Goal: Task Accomplishment & Management: Use online tool/utility

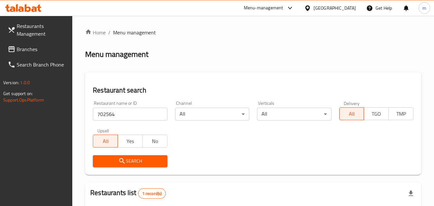
scroll to position [89, 0]
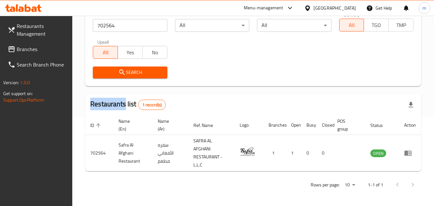
click at [35, 47] on span "Branches" at bounding box center [42, 49] width 51 height 8
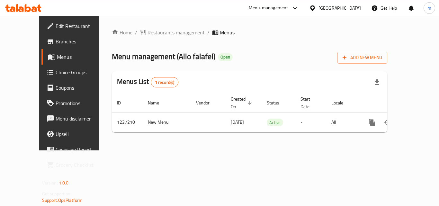
click at [156, 33] on span "Restaurants management" at bounding box center [175, 33] width 57 height 8
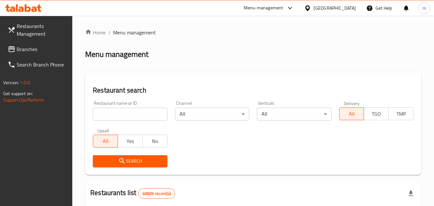
click at [121, 113] on input "search" at bounding box center [130, 114] width 74 height 13
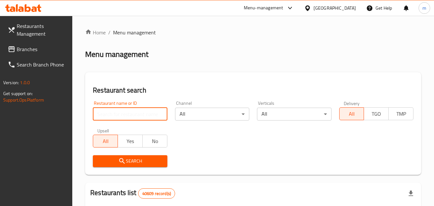
paste input "679299"
type input "679299"
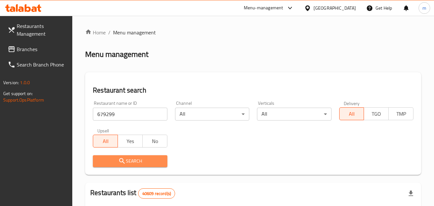
click at [145, 157] on span "Search" at bounding box center [130, 161] width 64 height 8
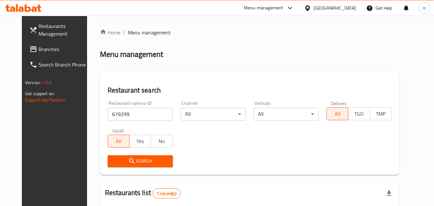
click at [323, 10] on div "United Arab Emirates" at bounding box center [334, 7] width 42 height 7
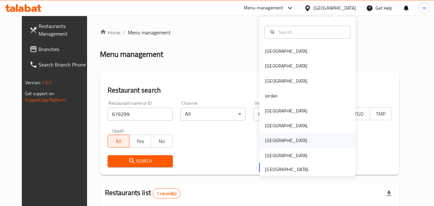
click at [265, 138] on div "[GEOGRAPHIC_DATA]" at bounding box center [286, 140] width 42 height 7
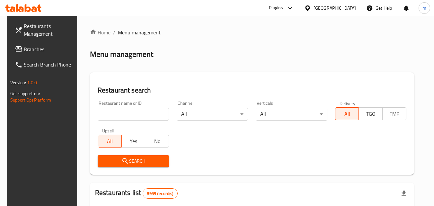
click at [30, 50] on span "Branches" at bounding box center [49, 49] width 51 height 8
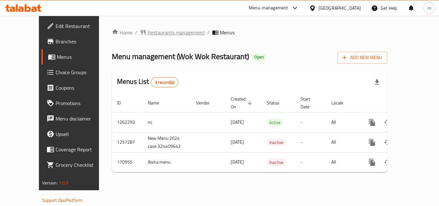
click at [147, 30] on span "Restaurants management" at bounding box center [175, 33] width 57 height 8
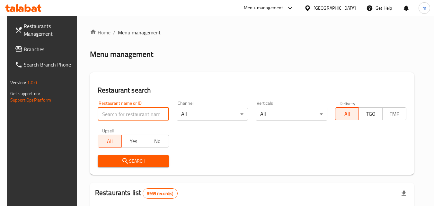
click at [145, 111] on input "search" at bounding box center [133, 114] width 71 height 13
paste input "616771"
type input "616771"
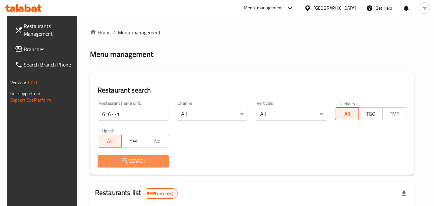
click at [158, 159] on span "Search" at bounding box center [133, 161] width 61 height 8
click at [158, 159] on div at bounding box center [217, 103] width 434 height 206
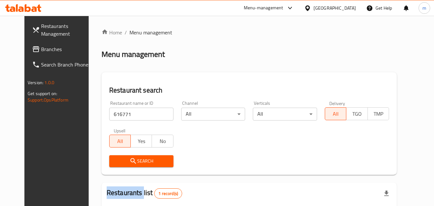
click at [41, 53] on span "Branches" at bounding box center [66, 49] width 51 height 8
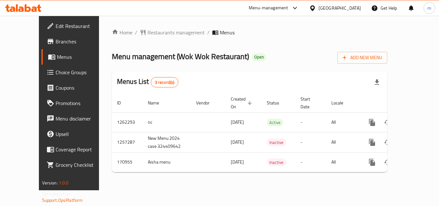
click at [147, 31] on span "Restaurants management" at bounding box center [175, 33] width 57 height 8
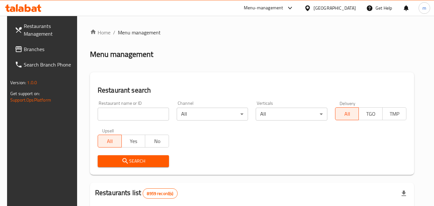
click at [113, 113] on input "search" at bounding box center [133, 114] width 71 height 13
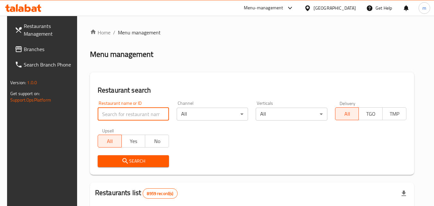
paste input "616771"
type input "616771"
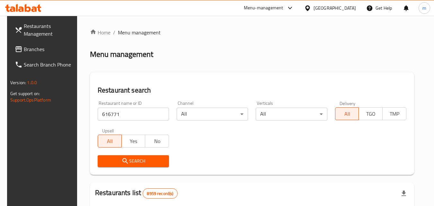
click at [147, 159] on span "Search" at bounding box center [133, 161] width 61 height 8
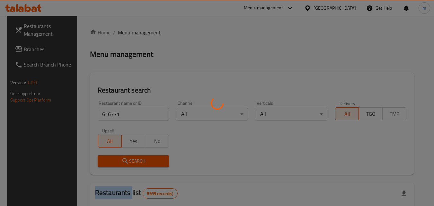
click at [147, 159] on div at bounding box center [217, 103] width 434 height 206
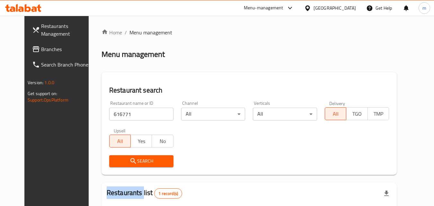
click at [41, 47] on span "Branches" at bounding box center [66, 49] width 51 height 8
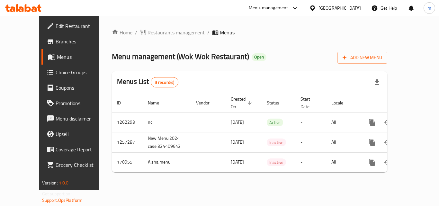
click at [152, 31] on span "Restaurants management" at bounding box center [175, 33] width 57 height 8
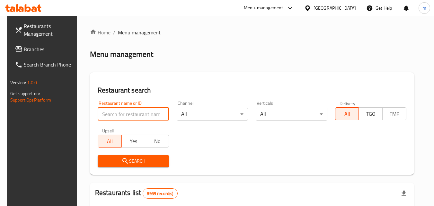
click at [122, 114] on input "search" at bounding box center [133, 114] width 71 height 13
paste input "616771"
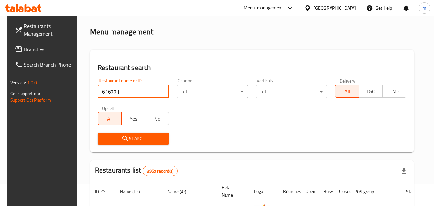
scroll to position [32, 0]
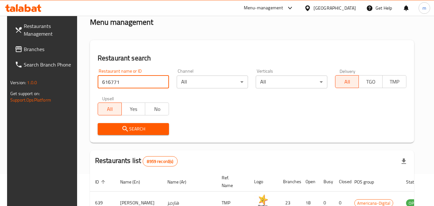
type input "616771"
click at [129, 129] on span "Search" at bounding box center [133, 129] width 61 height 8
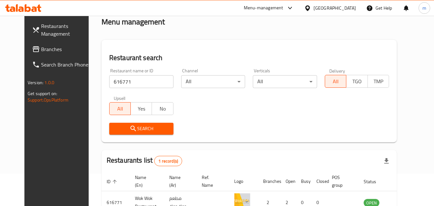
scroll to position [0, 0]
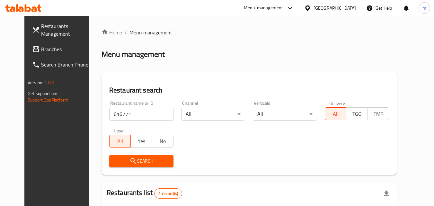
click at [309, 8] on icon at bounding box center [307, 7] width 4 height 5
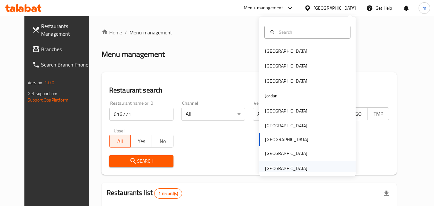
click at [332, 170] on div "United Arab Emirates" at bounding box center [307, 168] width 96 height 15
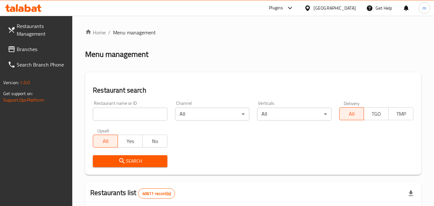
click at [17, 47] on span "Branches" at bounding box center [42, 49] width 51 height 8
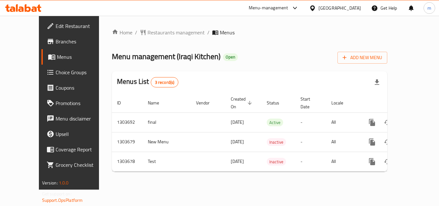
click at [147, 32] on span "Restaurants management" at bounding box center [175, 33] width 57 height 8
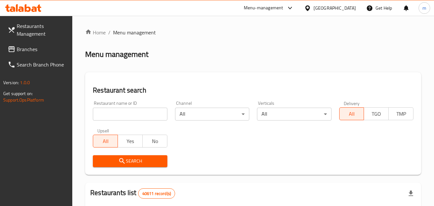
click at [124, 117] on input "search" at bounding box center [130, 114] width 74 height 13
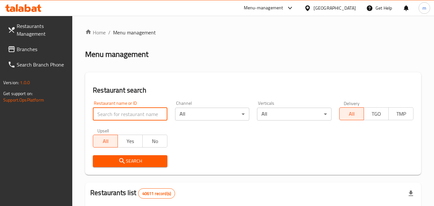
paste input "702926"
type input "702926"
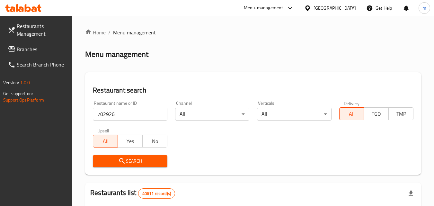
click at [123, 157] on icon "submit" at bounding box center [122, 161] width 8 height 8
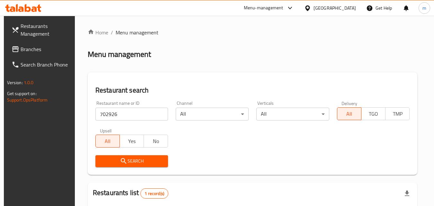
click at [330, 5] on div "[GEOGRAPHIC_DATA]" at bounding box center [334, 7] width 42 height 7
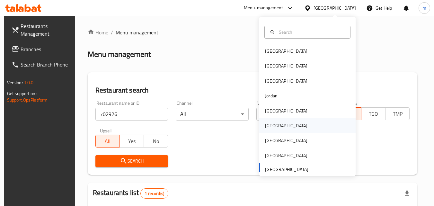
click at [273, 126] on div "Oman" at bounding box center [286, 125] width 53 height 15
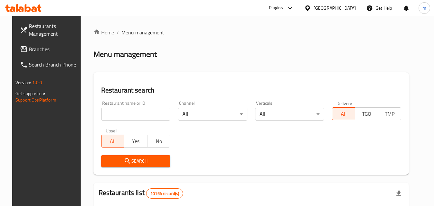
click at [32, 51] on span "Branches" at bounding box center [54, 49] width 51 height 8
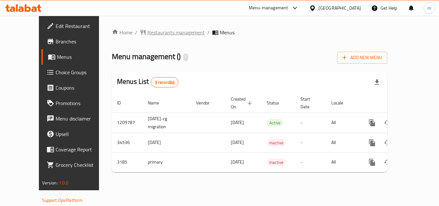
click at [147, 36] on span "Restaurants management" at bounding box center [175, 33] width 57 height 8
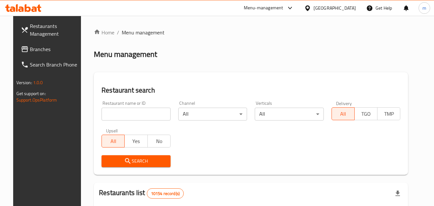
click at [131, 110] on input "search" at bounding box center [135, 114] width 69 height 13
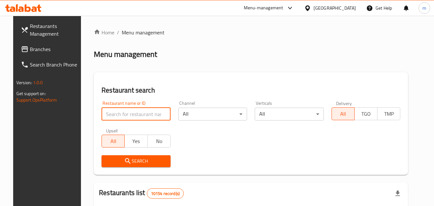
paste input "2109"
type input "2109"
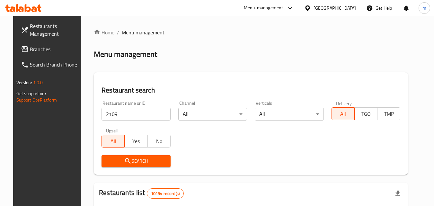
click at [126, 159] on icon "submit" at bounding box center [128, 161] width 8 height 8
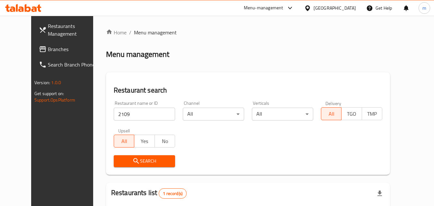
click at [313, 9] on div at bounding box center [308, 7] width 9 height 7
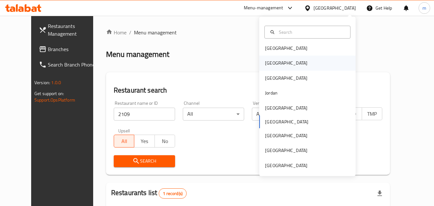
scroll to position [4, 0]
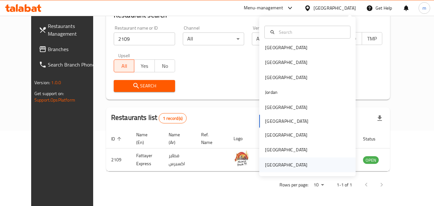
click at [291, 166] on div "[GEOGRAPHIC_DATA]" at bounding box center [286, 164] width 42 height 7
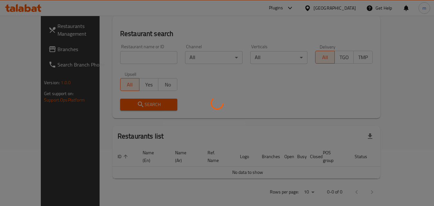
scroll to position [75, 0]
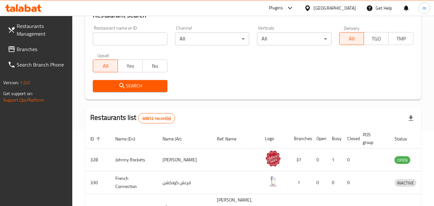
click at [33, 48] on span "Branches" at bounding box center [42, 49] width 51 height 8
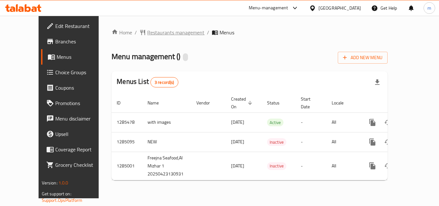
click at [147, 34] on span "Restaurants management" at bounding box center [175, 33] width 57 height 8
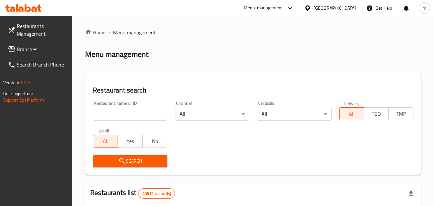
click at [123, 109] on input "search" at bounding box center [130, 114] width 74 height 13
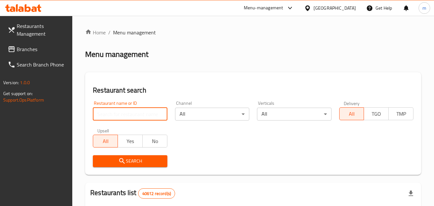
paste input "695878"
type input "695878"
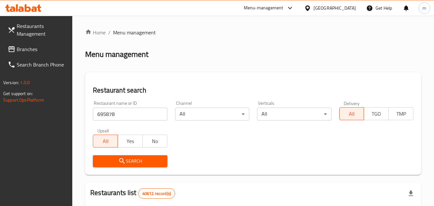
click at [132, 158] on span "Search" at bounding box center [130, 161] width 64 height 8
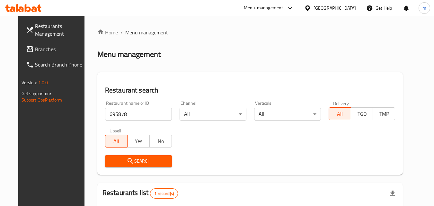
click at [346, 9] on div "[GEOGRAPHIC_DATA]" at bounding box center [334, 7] width 42 height 7
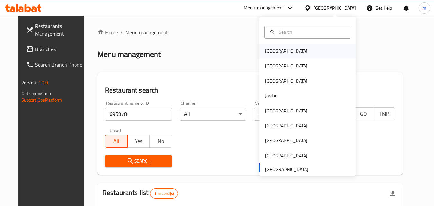
scroll to position [4, 0]
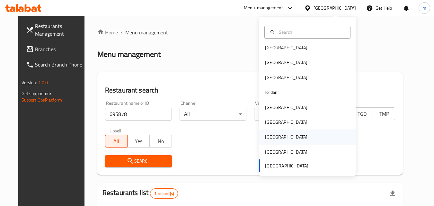
click at [288, 139] on div "[GEOGRAPHIC_DATA]" at bounding box center [307, 136] width 96 height 15
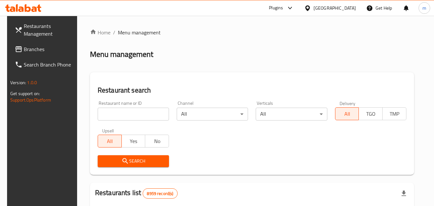
click at [37, 49] on span "Branches" at bounding box center [49, 49] width 51 height 8
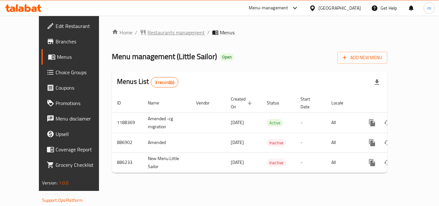
click at [158, 30] on span "Restaurants management" at bounding box center [175, 33] width 57 height 8
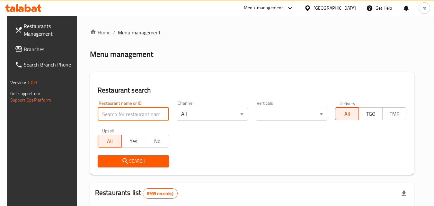
click at [126, 119] on input "search" at bounding box center [133, 114] width 71 height 13
paste input "2945"
type input "2945"
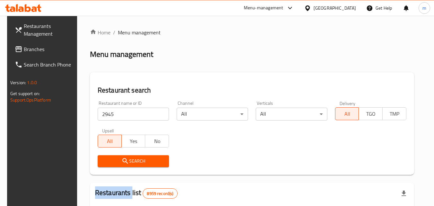
drag, startPoint x: 145, startPoint y: 154, endPoint x: 146, endPoint y: 160, distance: 5.8
click at [145, 156] on div "Search" at bounding box center [133, 161] width 79 height 20
click at [146, 160] on span "Search" at bounding box center [133, 161] width 61 height 8
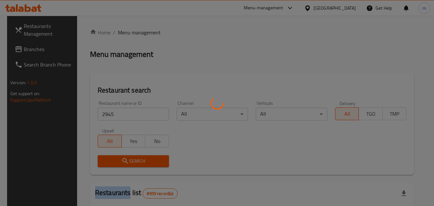
click at [146, 160] on div at bounding box center [217, 103] width 434 height 206
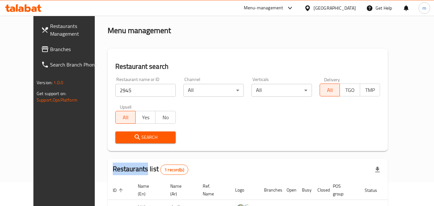
scroll to position [75, 0]
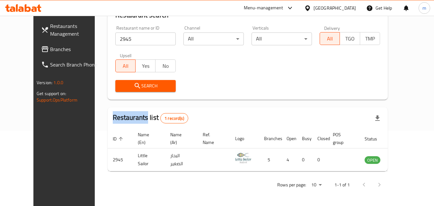
click at [311, 8] on icon at bounding box center [307, 8] width 7 height 7
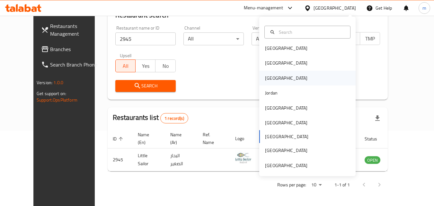
scroll to position [4, 0]
click at [292, 166] on div "[GEOGRAPHIC_DATA]" at bounding box center [286, 164] width 42 height 7
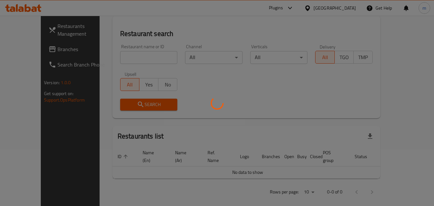
scroll to position [75, 0]
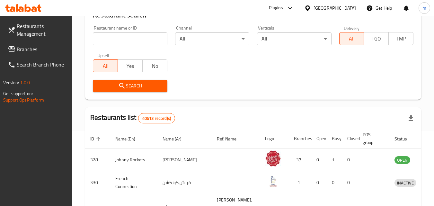
click at [23, 49] on span "Branches" at bounding box center [42, 49] width 51 height 8
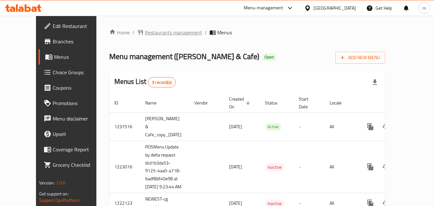
click at [145, 32] on span "Restaurants management" at bounding box center [173, 33] width 57 height 8
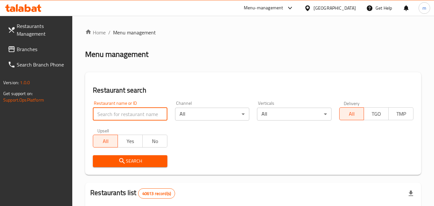
click at [123, 111] on input "search" at bounding box center [130, 114] width 74 height 13
paste input "646329"
type input "646329"
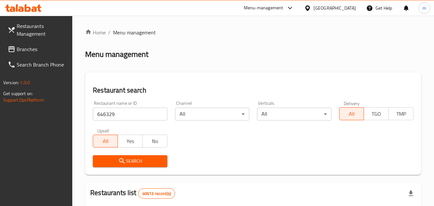
click at [138, 159] on span "Search" at bounding box center [130, 161] width 64 height 8
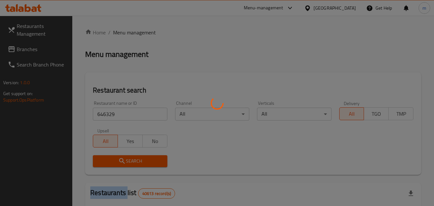
click at [138, 159] on div at bounding box center [217, 103] width 434 height 206
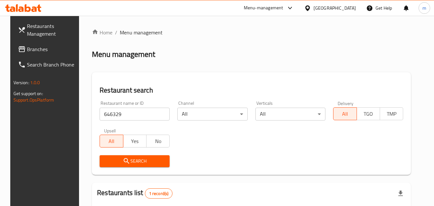
click at [333, 8] on div "[GEOGRAPHIC_DATA]" at bounding box center [334, 7] width 42 height 7
click at [18, 48] on icon at bounding box center [22, 49] width 8 height 8
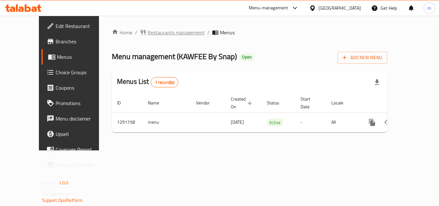
click at [155, 32] on span "Restaurants management" at bounding box center [175, 33] width 57 height 8
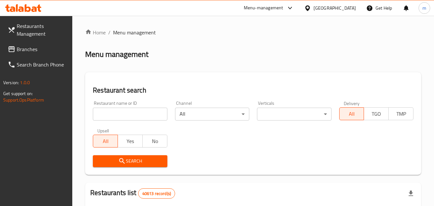
click at [138, 118] on input "search" at bounding box center [130, 114] width 74 height 13
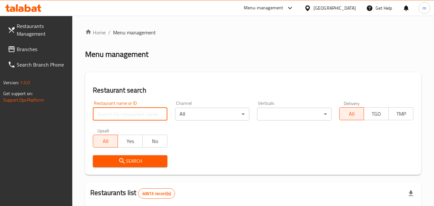
paste input "698907"
type input "698907"
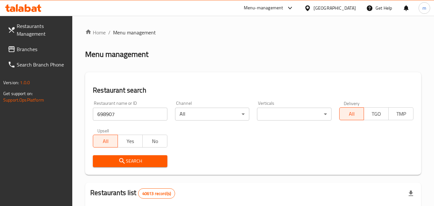
click at [136, 158] on span "Search" at bounding box center [130, 161] width 64 height 8
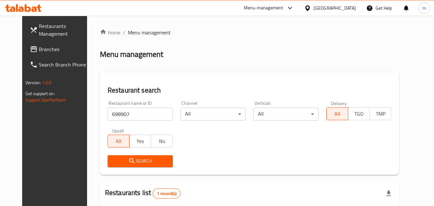
click at [39, 47] on span "Branches" at bounding box center [64, 49] width 51 height 8
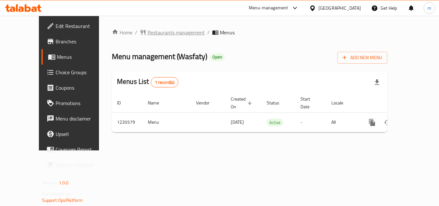
click at [160, 30] on span "Restaurants management" at bounding box center [175, 33] width 57 height 8
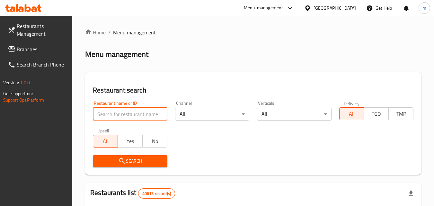
click at [118, 114] on input "search" at bounding box center [130, 114] width 74 height 13
paste input "678776"
type input "678776"
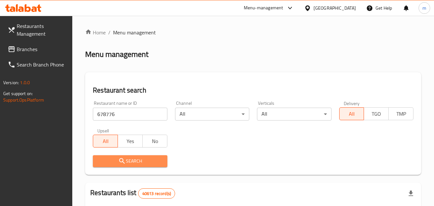
click at [141, 161] on span "Search" at bounding box center [130, 161] width 64 height 8
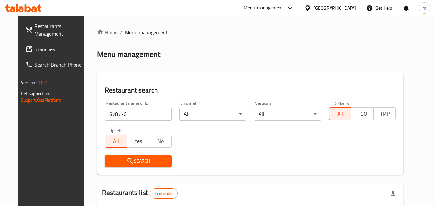
click at [25, 50] on icon at bounding box center [29, 49] width 8 height 8
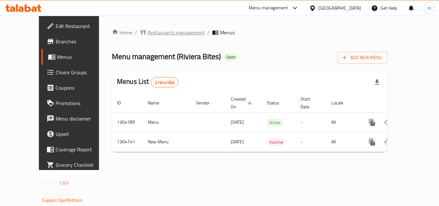
click at [147, 31] on span "Restaurants management" at bounding box center [175, 33] width 57 height 8
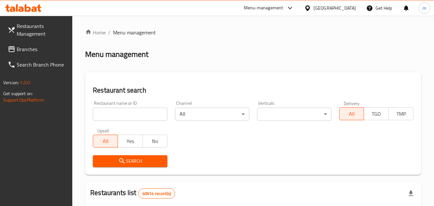
click at [122, 111] on input "search" at bounding box center [130, 114] width 74 height 13
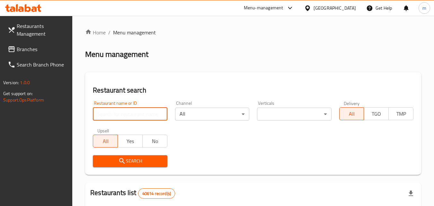
paste input "703322"
type input "703322"
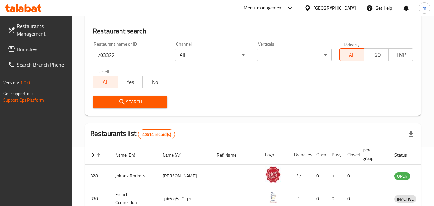
scroll to position [64, 0]
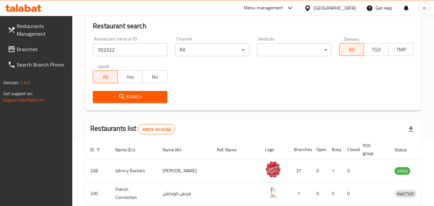
click at [149, 102] on button "Search" at bounding box center [130, 97] width 74 height 12
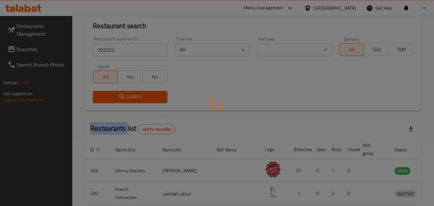
click at [149, 102] on div at bounding box center [217, 103] width 434 height 206
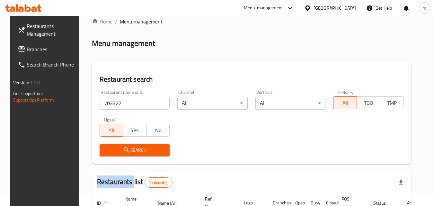
scroll to position [0, 0]
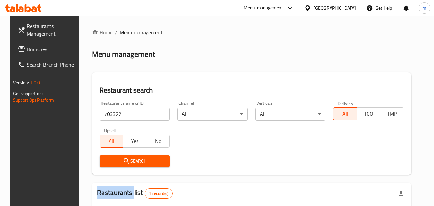
click at [30, 47] on span "Branches" at bounding box center [52, 49] width 51 height 8
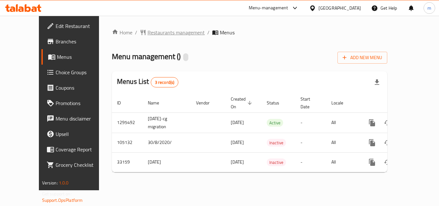
click at [157, 32] on span "Restaurants management" at bounding box center [175, 33] width 57 height 8
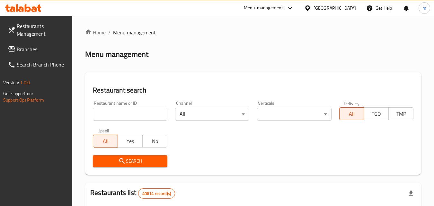
click at [115, 114] on input "search" at bounding box center [130, 114] width 74 height 13
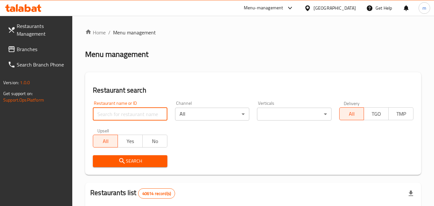
paste input "3020"
type input "3020"
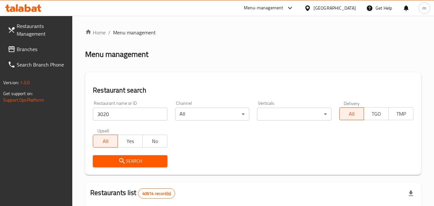
click at [129, 157] on span "Search" at bounding box center [130, 161] width 64 height 8
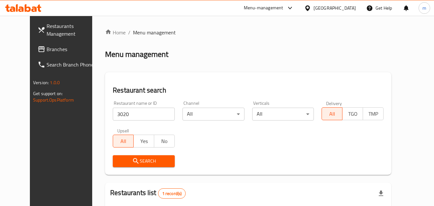
click at [38, 50] on icon at bounding box center [41, 49] width 6 height 6
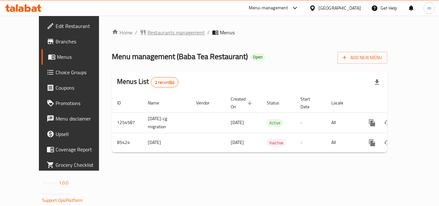
click at [147, 32] on span "Restaurants management" at bounding box center [175, 33] width 57 height 8
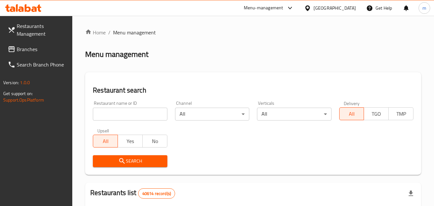
click at [130, 119] on input "search" at bounding box center [130, 114] width 74 height 13
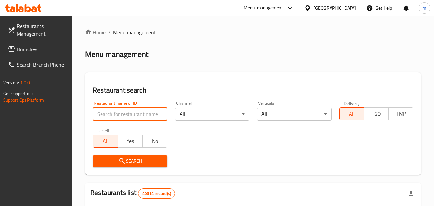
paste input "600906"
type input "600906"
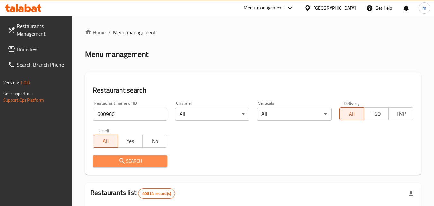
click at [134, 158] on span "Search" at bounding box center [130, 161] width 64 height 8
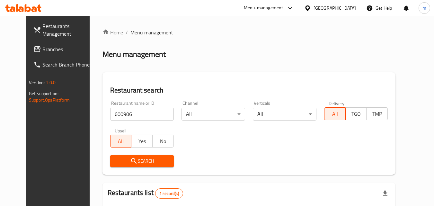
click at [335, 11] on div "[GEOGRAPHIC_DATA]" at bounding box center [334, 7] width 42 height 7
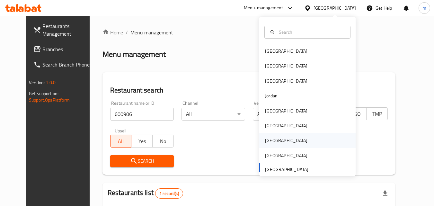
click at [271, 136] on div "Qatar" at bounding box center [286, 140] width 53 height 15
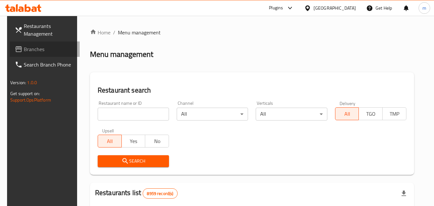
click at [24, 51] on span "Branches" at bounding box center [49, 49] width 51 height 8
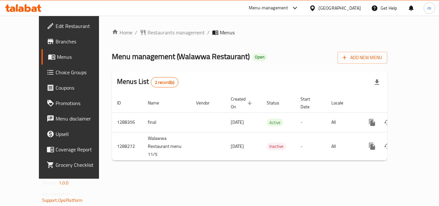
click at [147, 33] on span "Restaurants management" at bounding box center [175, 33] width 57 height 8
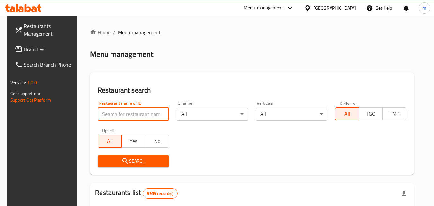
click at [122, 119] on input "search" at bounding box center [133, 114] width 71 height 13
paste input "696773"
type input "696773"
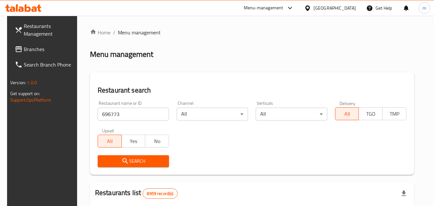
click at [134, 162] on span "Search" at bounding box center [133, 161] width 61 height 8
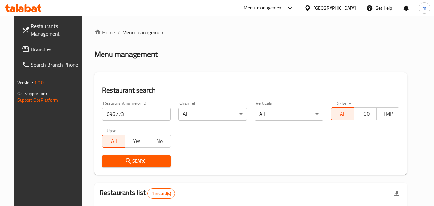
click at [311, 5] on icon at bounding box center [307, 8] width 7 height 7
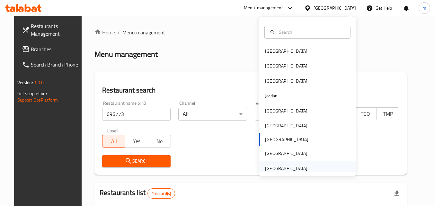
click at [274, 169] on div "[GEOGRAPHIC_DATA]" at bounding box center [286, 168] width 42 height 7
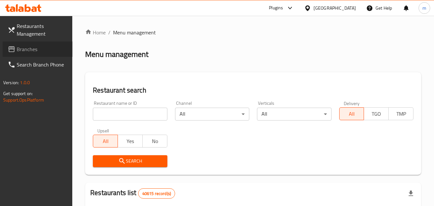
click at [22, 50] on span "Branches" at bounding box center [42, 49] width 51 height 8
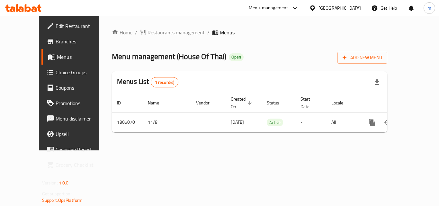
click at [149, 33] on span "Restaurants management" at bounding box center [175, 33] width 57 height 8
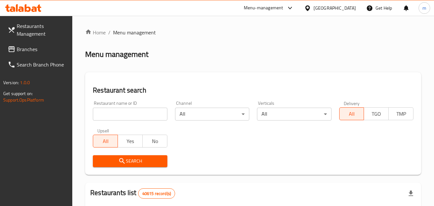
click at [133, 109] on input "search" at bounding box center [130, 114] width 74 height 13
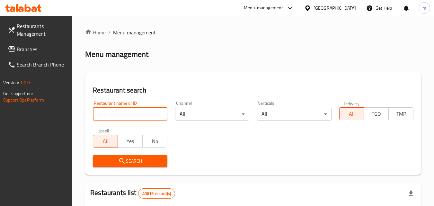
paste input "703527"
type input "703527"
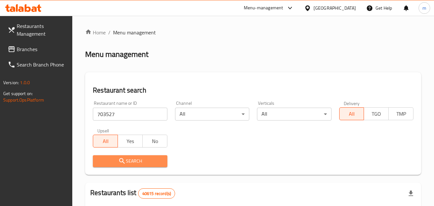
click at [148, 156] on button "Search" at bounding box center [130, 161] width 74 height 12
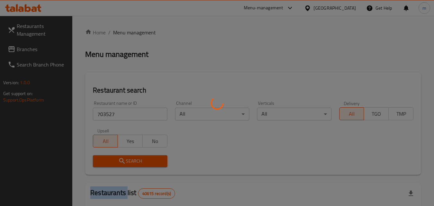
click at [148, 156] on div at bounding box center [217, 103] width 434 height 206
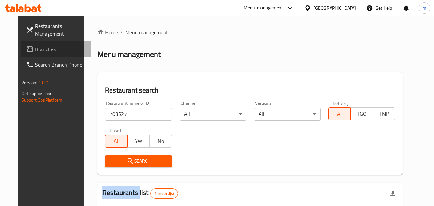
click at [37, 50] on span "Branches" at bounding box center [60, 49] width 51 height 8
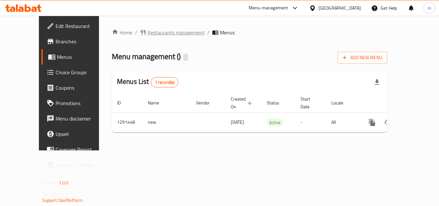
click at [149, 32] on span "Restaurants management" at bounding box center [175, 33] width 57 height 8
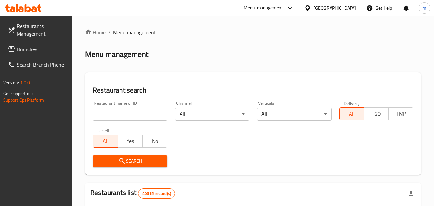
click at [125, 114] on input "search" at bounding box center [130, 114] width 74 height 13
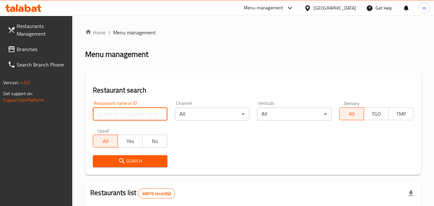
paste input "698689"
type input "698689"
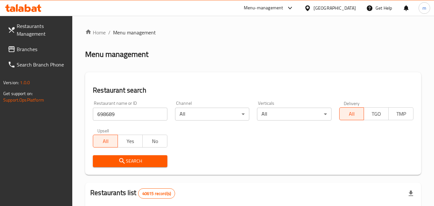
click at [126, 159] on span "Search" at bounding box center [130, 161] width 64 height 8
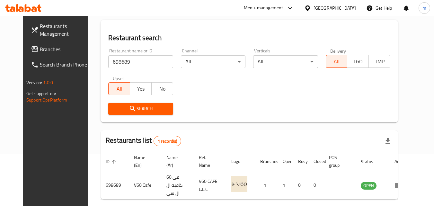
scroll to position [75, 0]
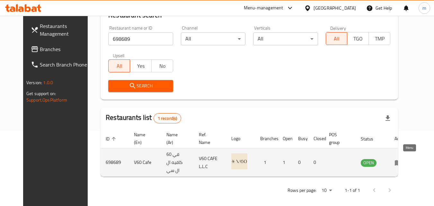
click at [402, 160] on icon "enhanced table" at bounding box center [398, 162] width 7 height 5
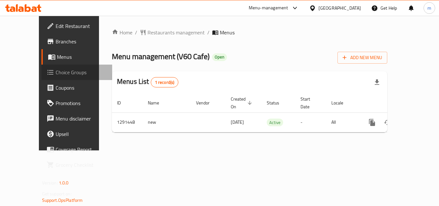
click at [56, 69] on span "Choice Groups" at bounding box center [81, 72] width 51 height 8
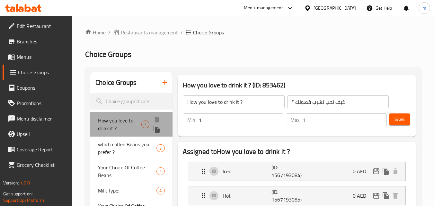
click at [124, 126] on span "How you love to drink it ?" at bounding box center [119, 124] width 43 height 15
